Goal: Find specific page/section: Find specific page/section

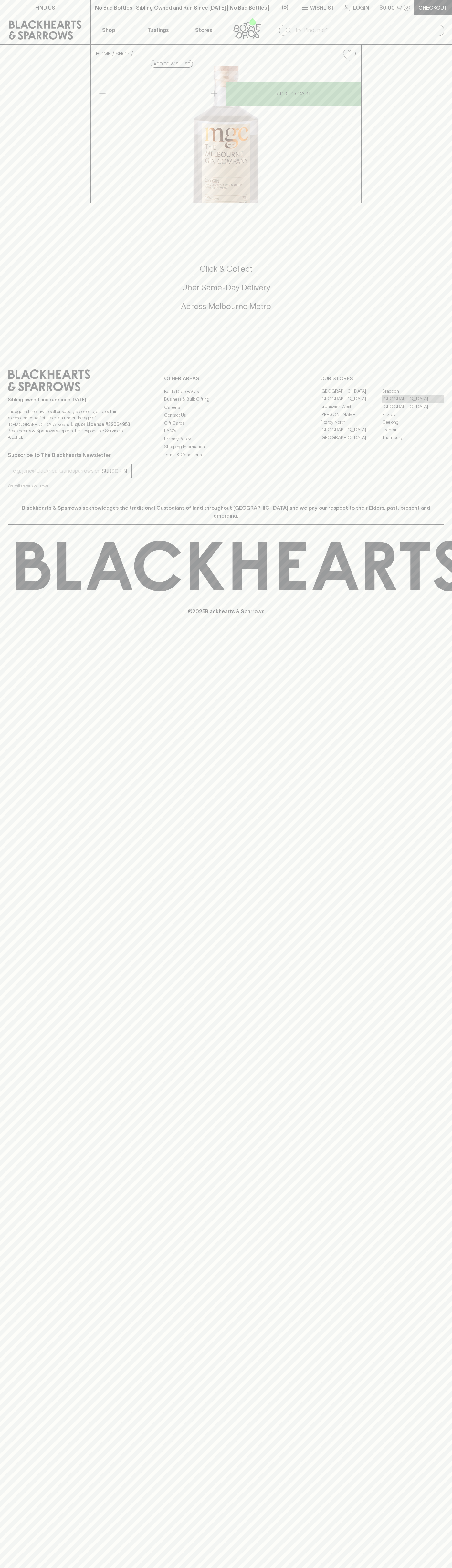
click at [413, 403] on link "[GEOGRAPHIC_DATA]" at bounding box center [413, 399] width 62 height 8
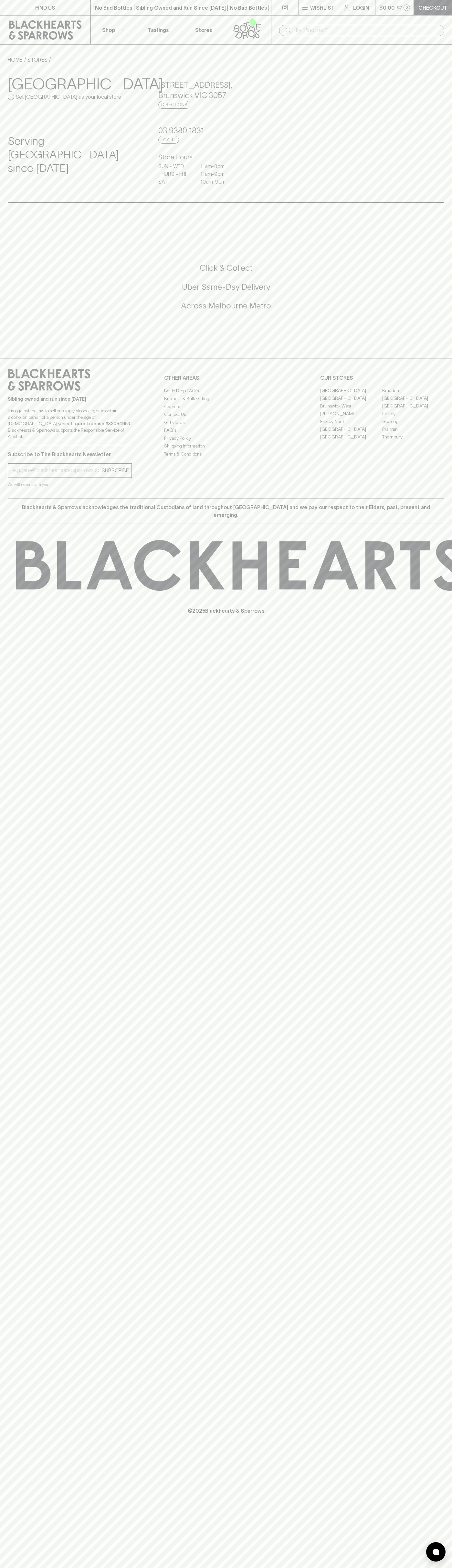
click at [302, 16] on div "​" at bounding box center [361, 30] width 181 height 29
click at [451, 278] on div "FIND US | No Bad Bottles | Sibling Owned and Run Since [DATE] | No Bad Bottles …" at bounding box center [226, 784] width 452 height 1568
click at [140, 1567] on html "FIND US | No Bad Bottles | Sibling Owned and Run Since [DATE] | No Bad Bottles …" at bounding box center [226, 784] width 452 height 1568
click at [13, 245] on div "Click & Collect Uber Same-Day Delivery Across [GEOGRAPHIC_DATA] Metro" at bounding box center [226, 291] width 436 height 108
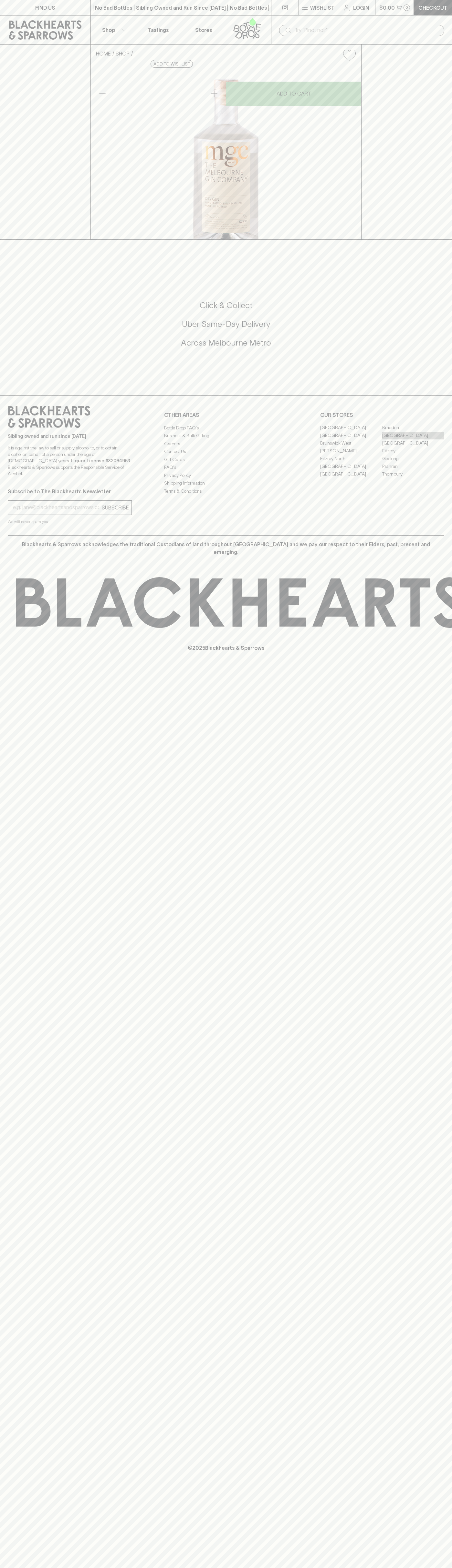
click at [413, 439] on link "[GEOGRAPHIC_DATA]" at bounding box center [413, 435] width 62 height 8
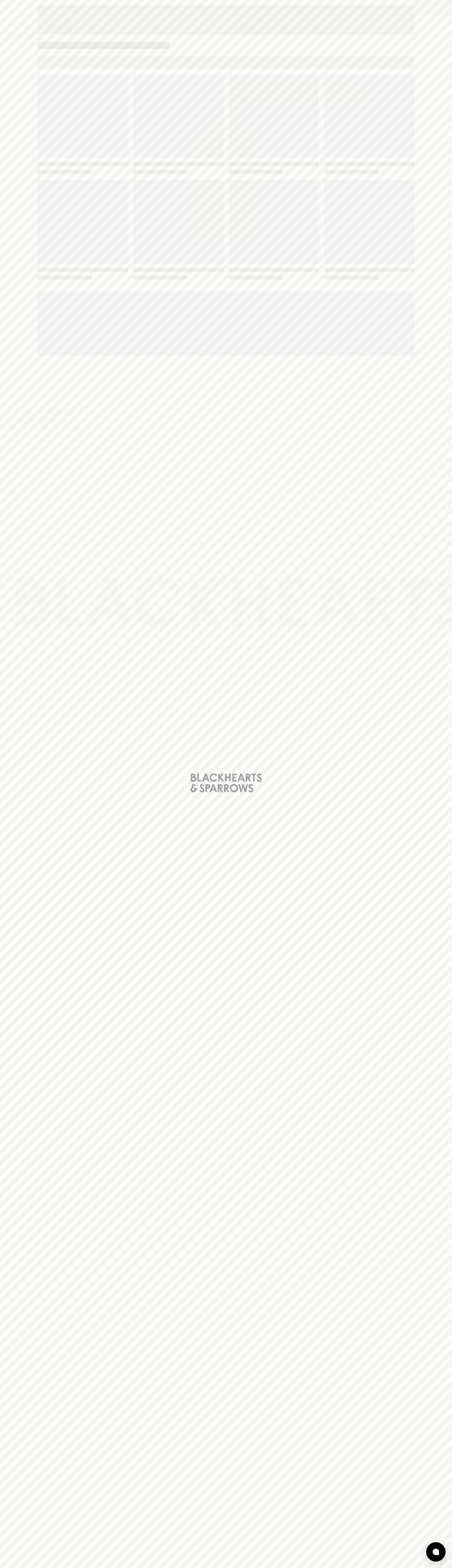
click at [307, 176] on div "Loading" at bounding box center [225, 177] width 377 height 206
